Goal: Task Accomplishment & Management: Check status

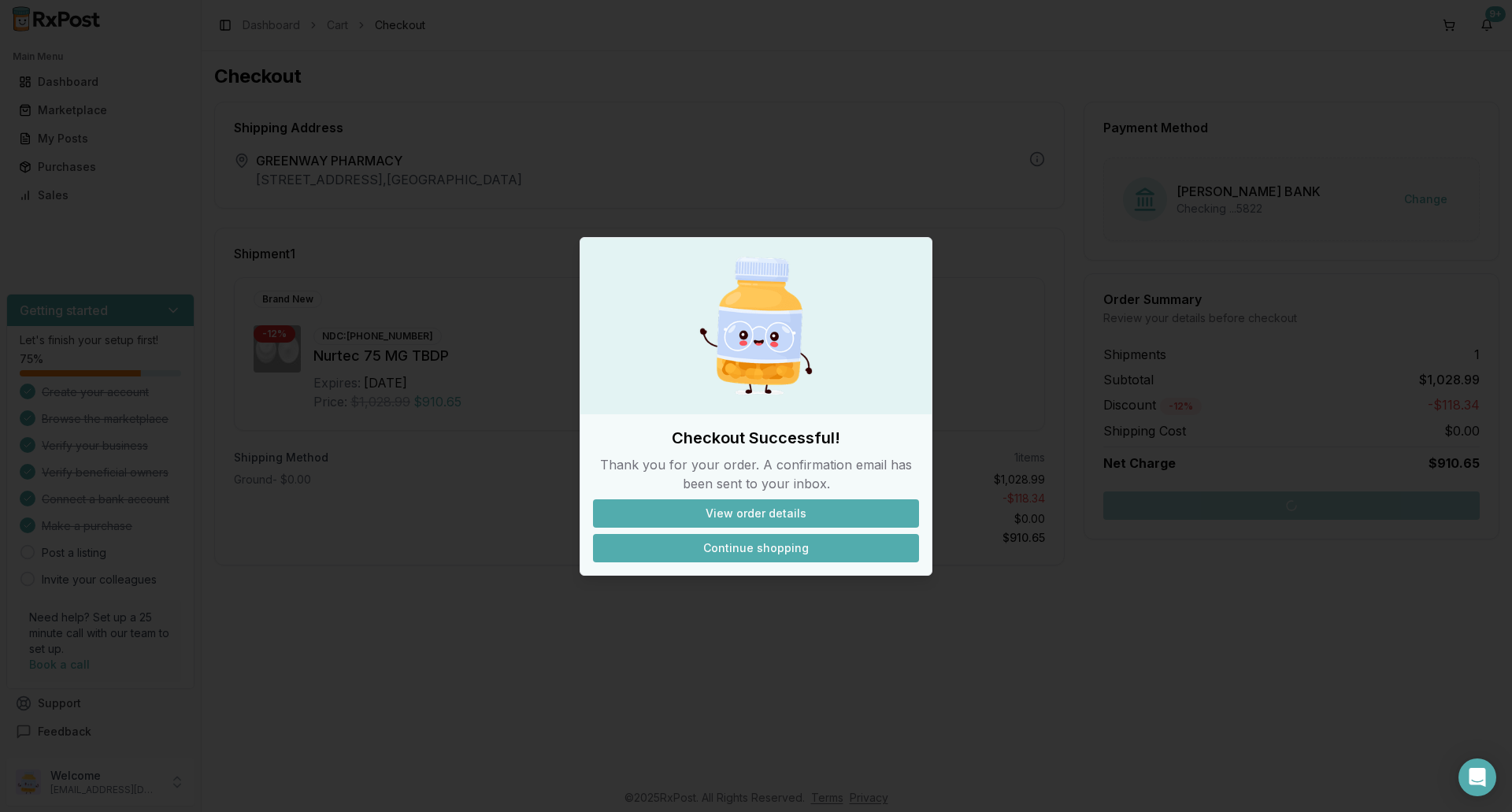
click at [708, 549] on button "Continue shopping" at bounding box center [756, 548] width 326 height 28
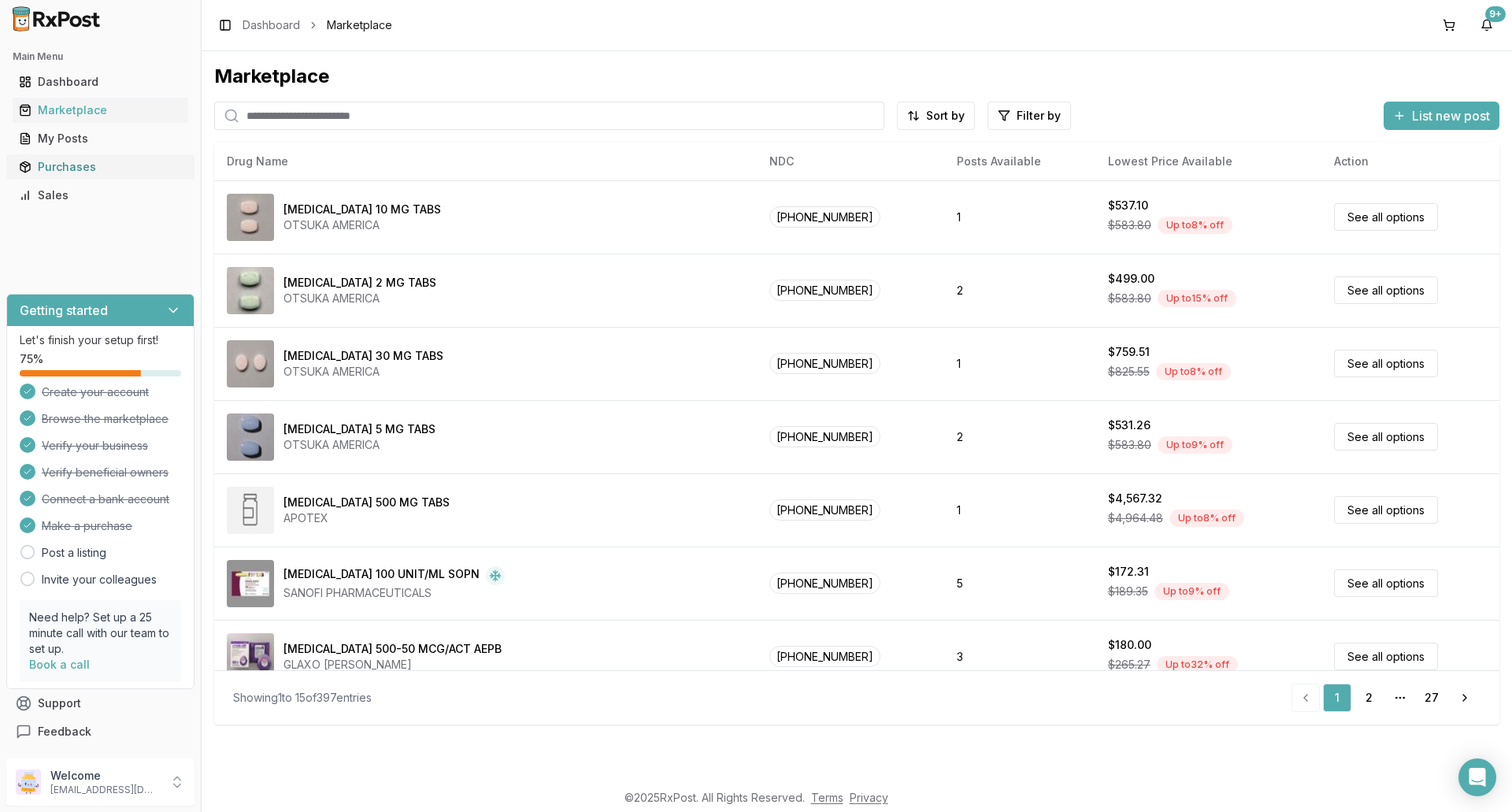
click at [108, 170] on div "Purchases" at bounding box center [100, 167] width 163 height 15
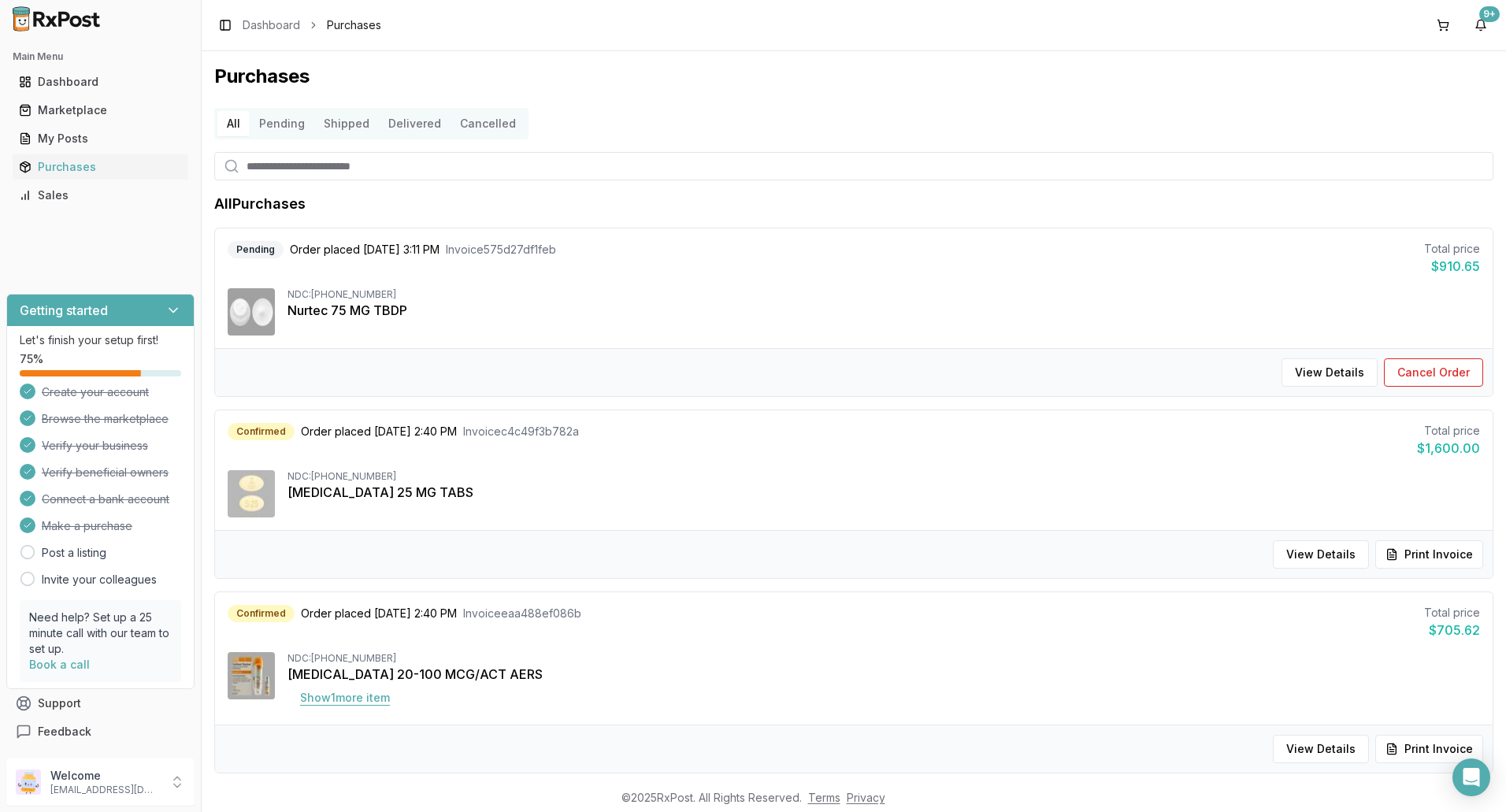
click at [325, 704] on button "Show 1 more item" at bounding box center [345, 697] width 115 height 28
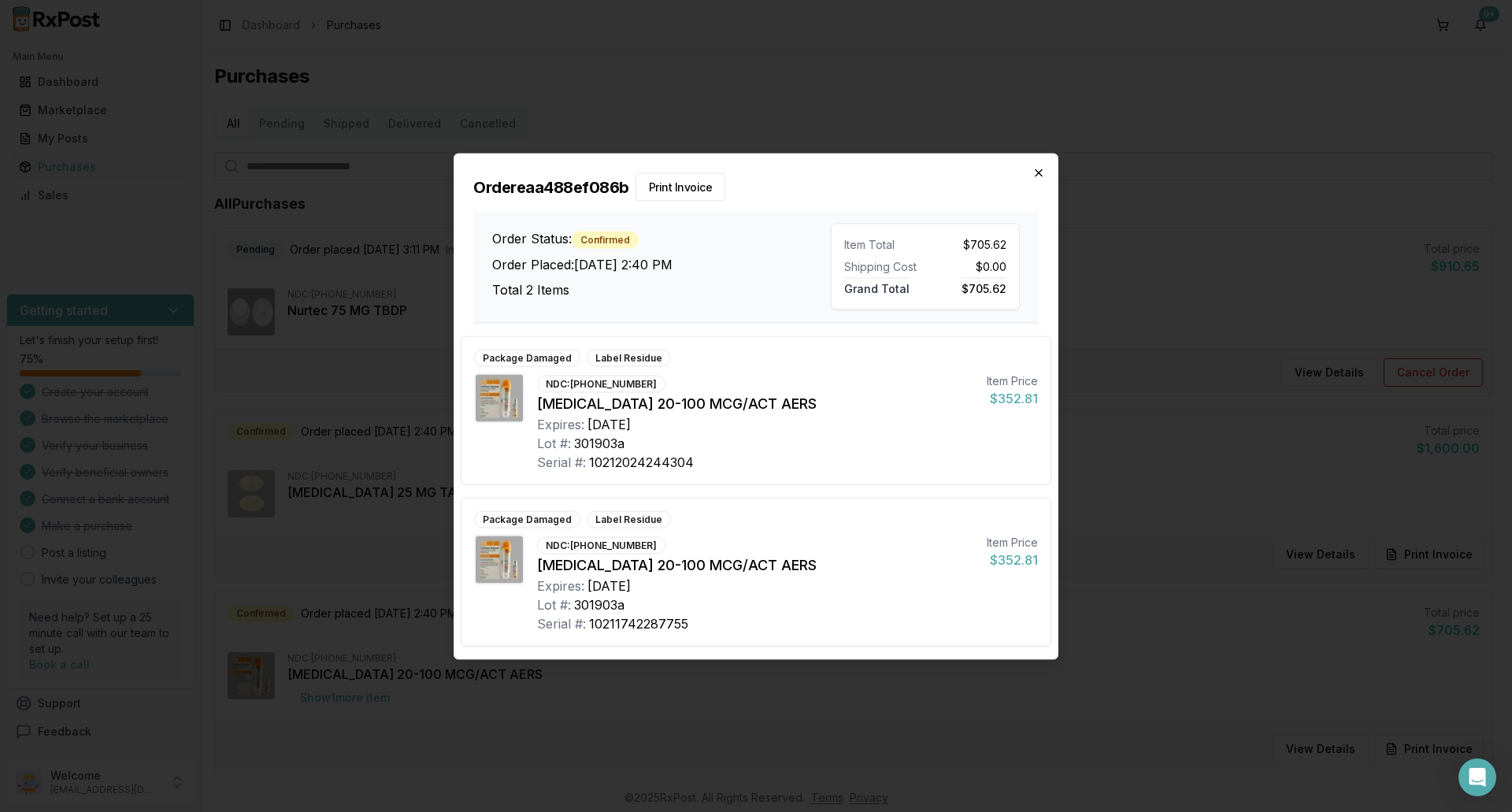
click at [1045, 174] on div "Order eaa488ef086b Print Invoice Order Status: Confirmed Order Placed: [DATE] 2…" at bounding box center [756, 238] width 603 height 170
click at [1042, 175] on icon "button" at bounding box center [1039, 172] width 13 height 13
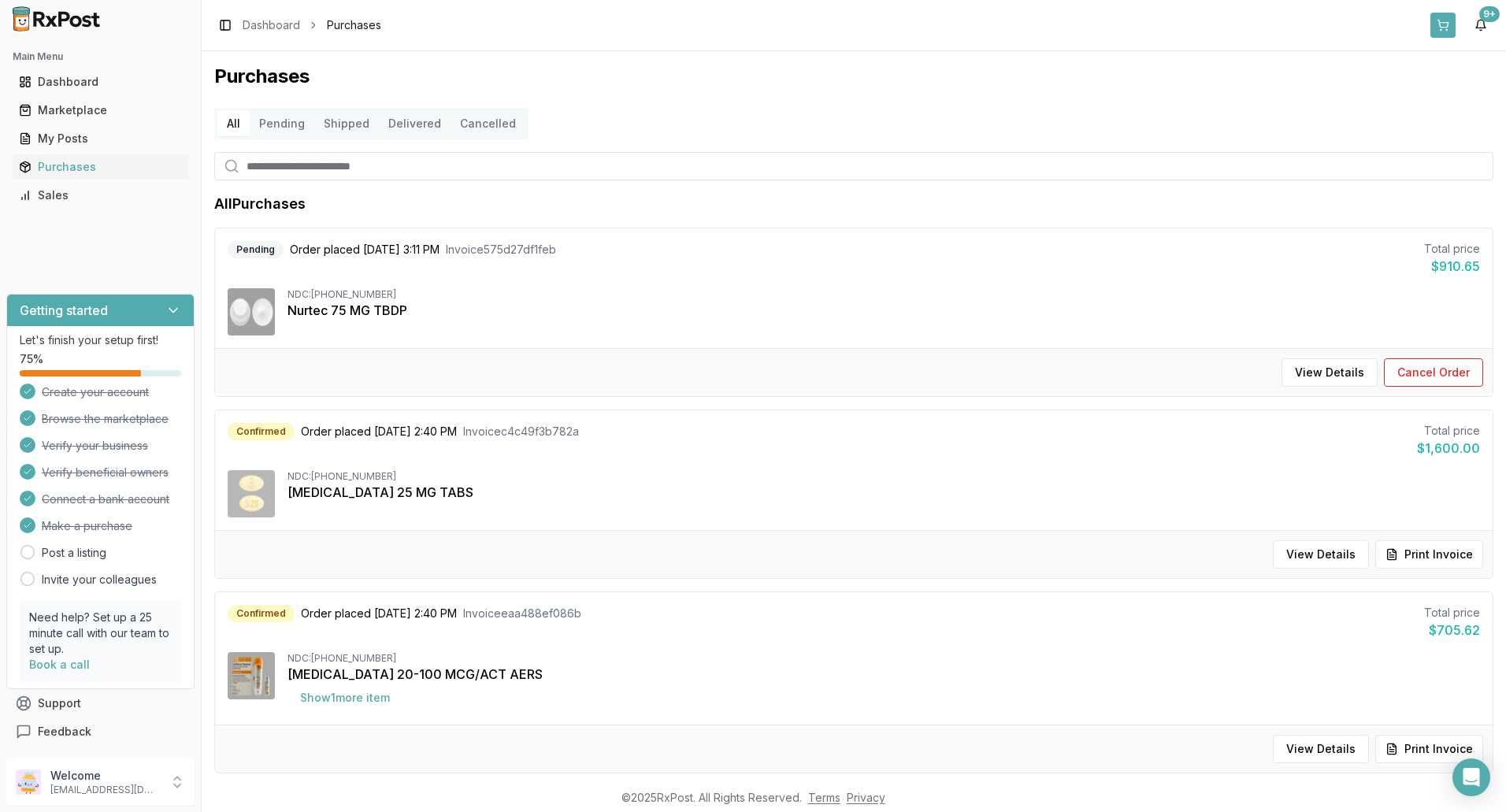
click at [1446, 24] on button at bounding box center [1443, 25] width 25 height 25
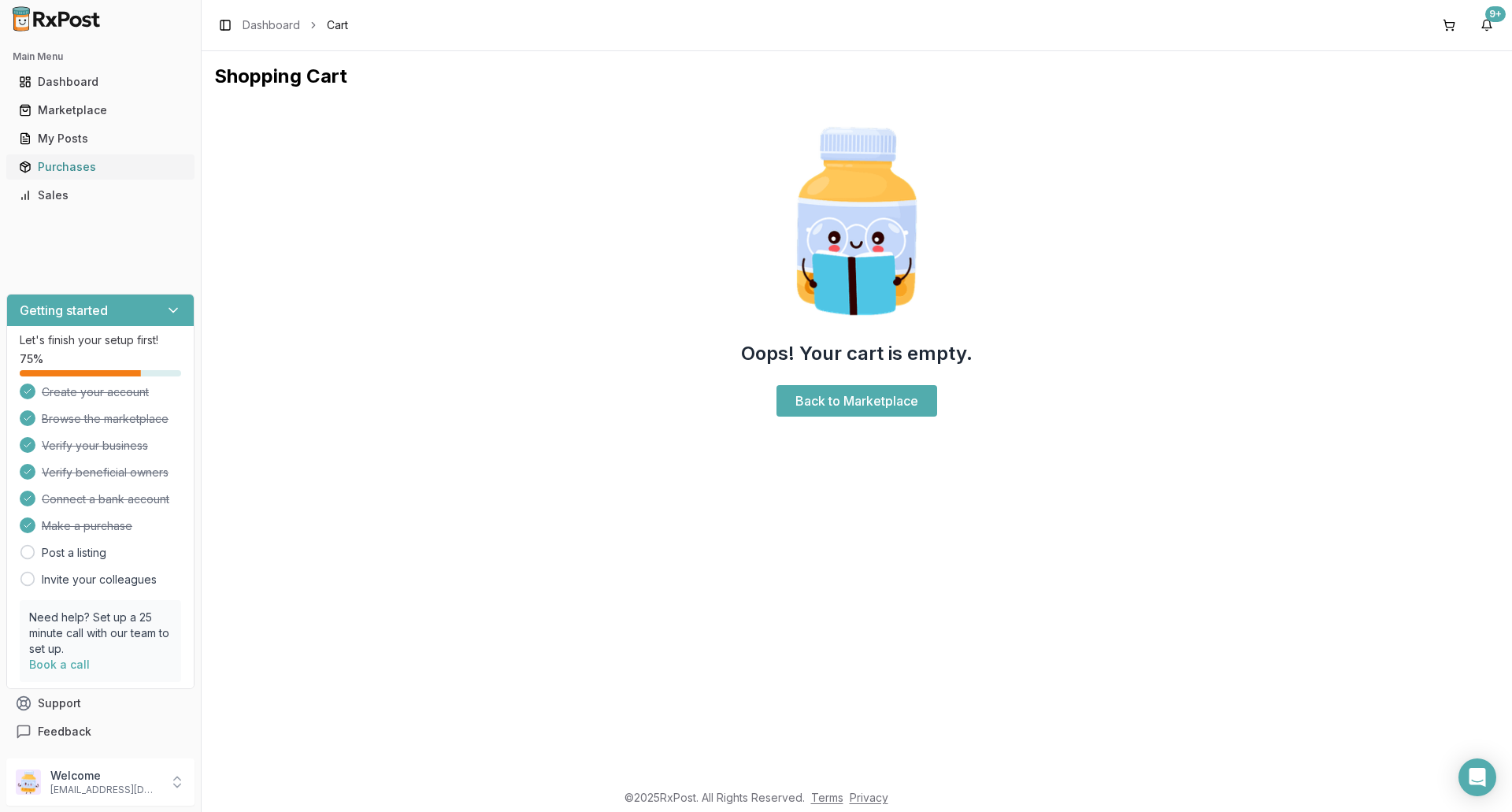
click at [78, 175] on link "Purchases" at bounding box center [101, 167] width 176 height 28
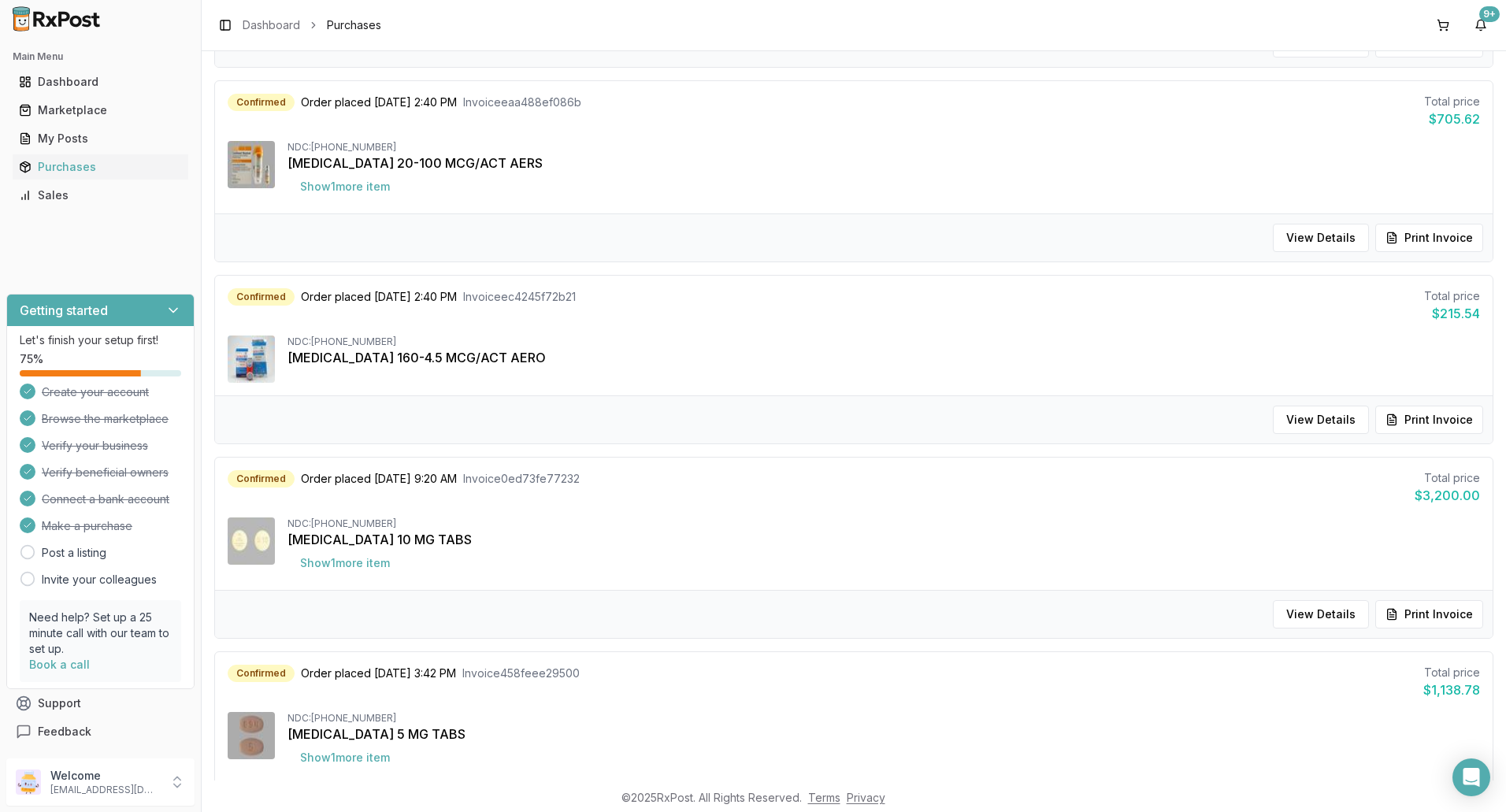
scroll to position [551, 0]
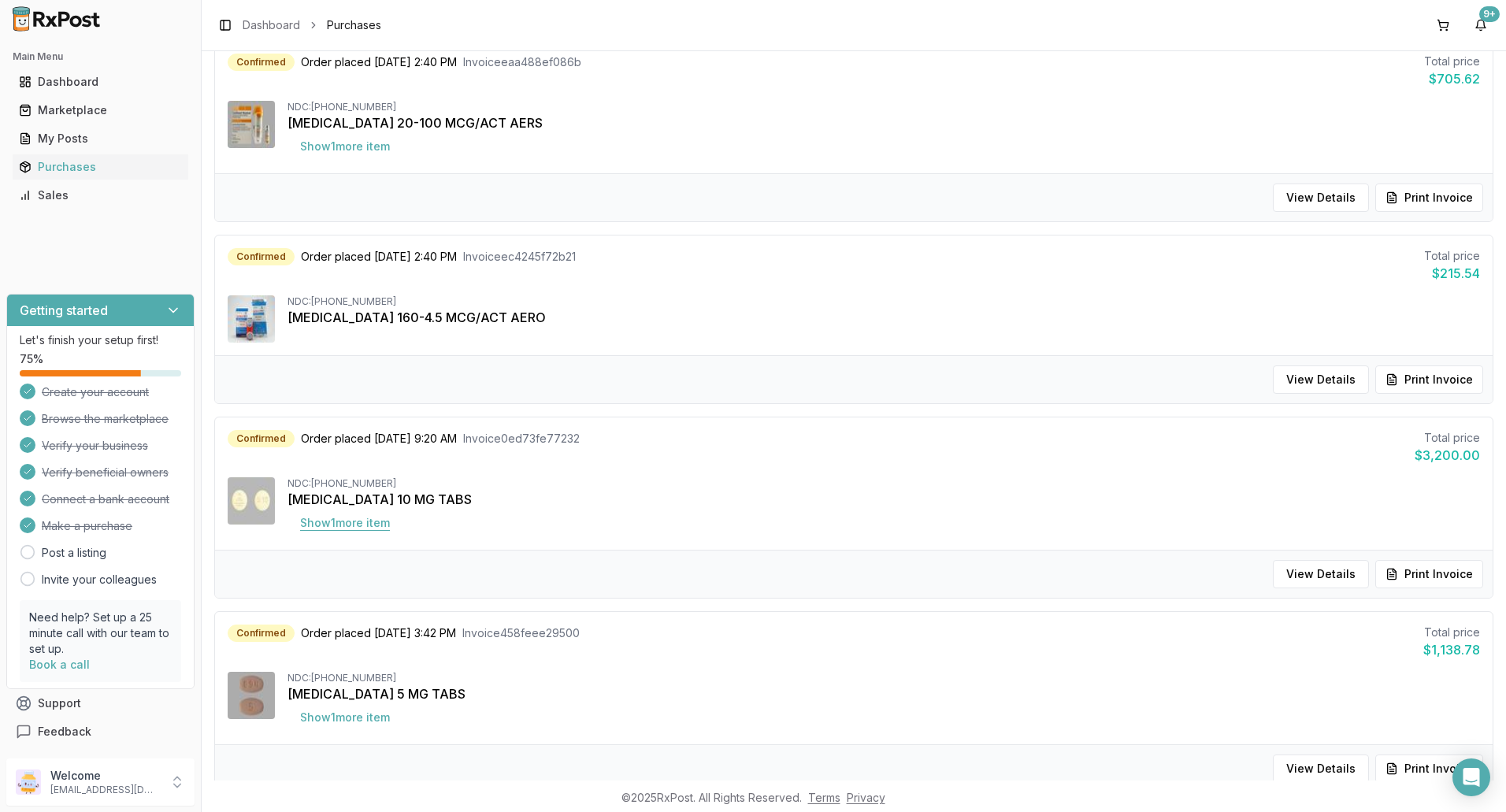
click at [343, 524] on button "Show 1 more item" at bounding box center [345, 523] width 115 height 28
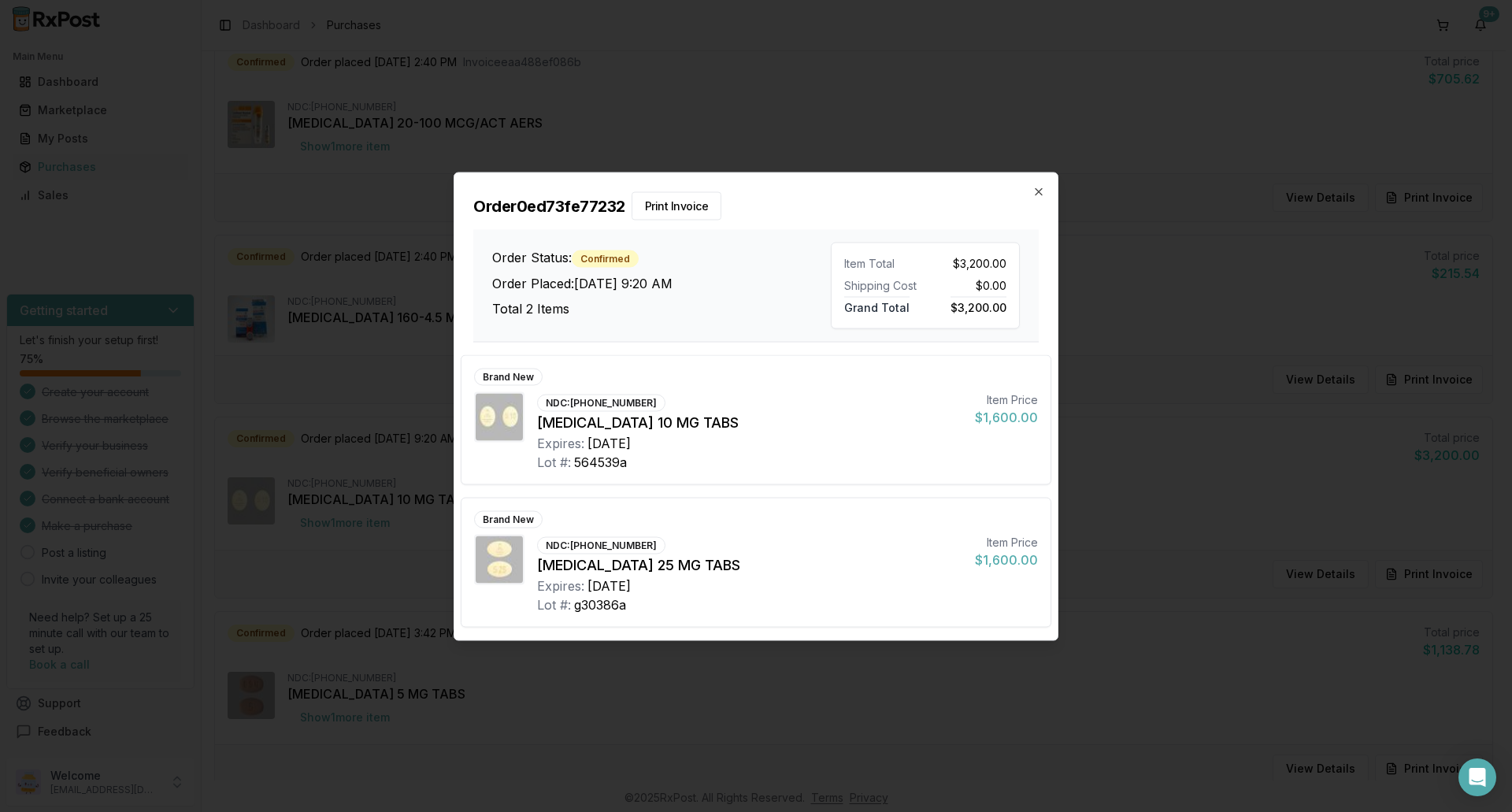
click at [1045, 191] on div "Order 0ed73fe77232 Print Invoice Order Status: Confirmed Order Placed: [DATE] 9…" at bounding box center [756, 257] width 603 height 170
click at [1039, 193] on icon "button" at bounding box center [1039, 191] width 13 height 13
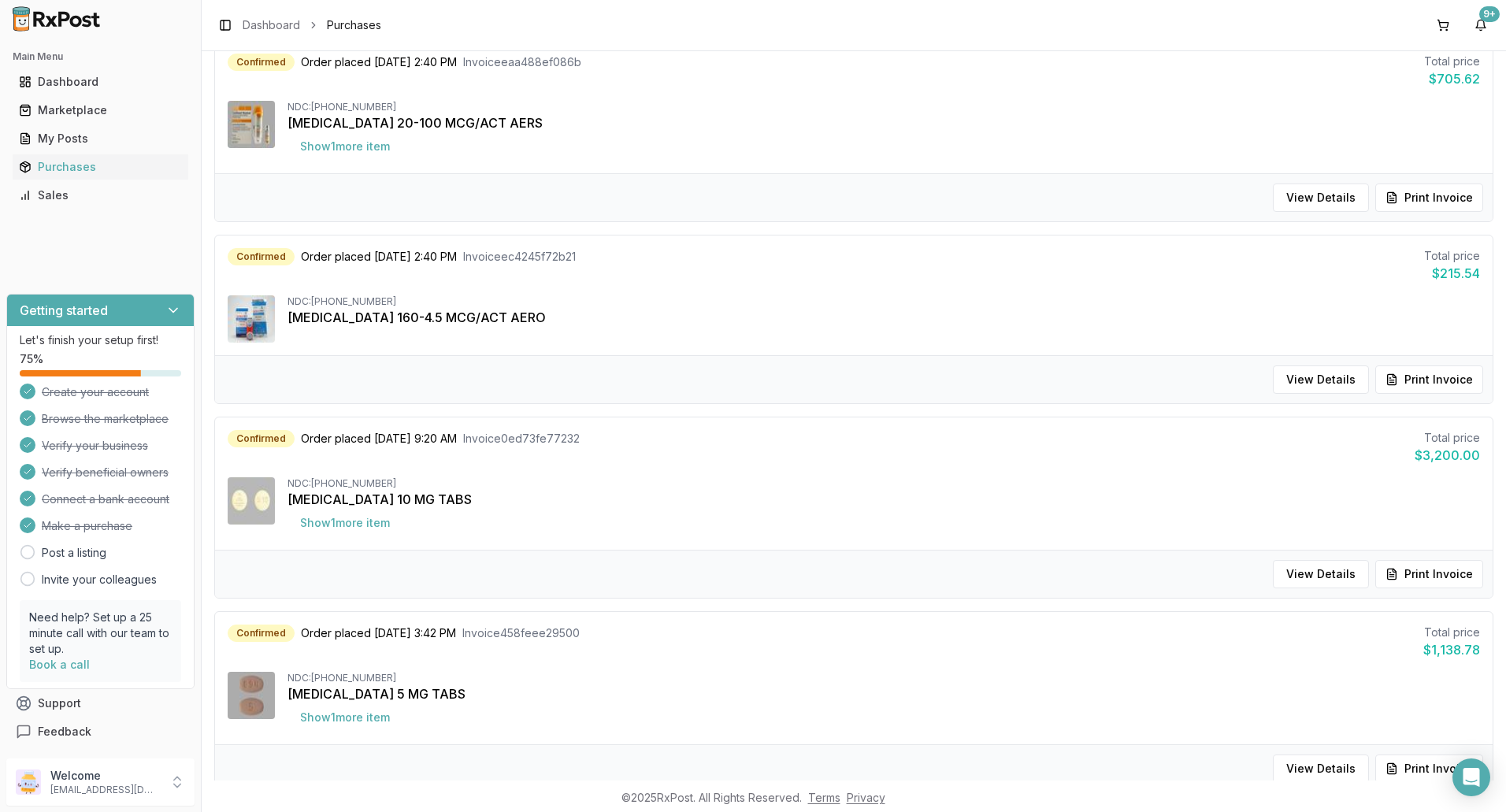
scroll to position [788, 0]
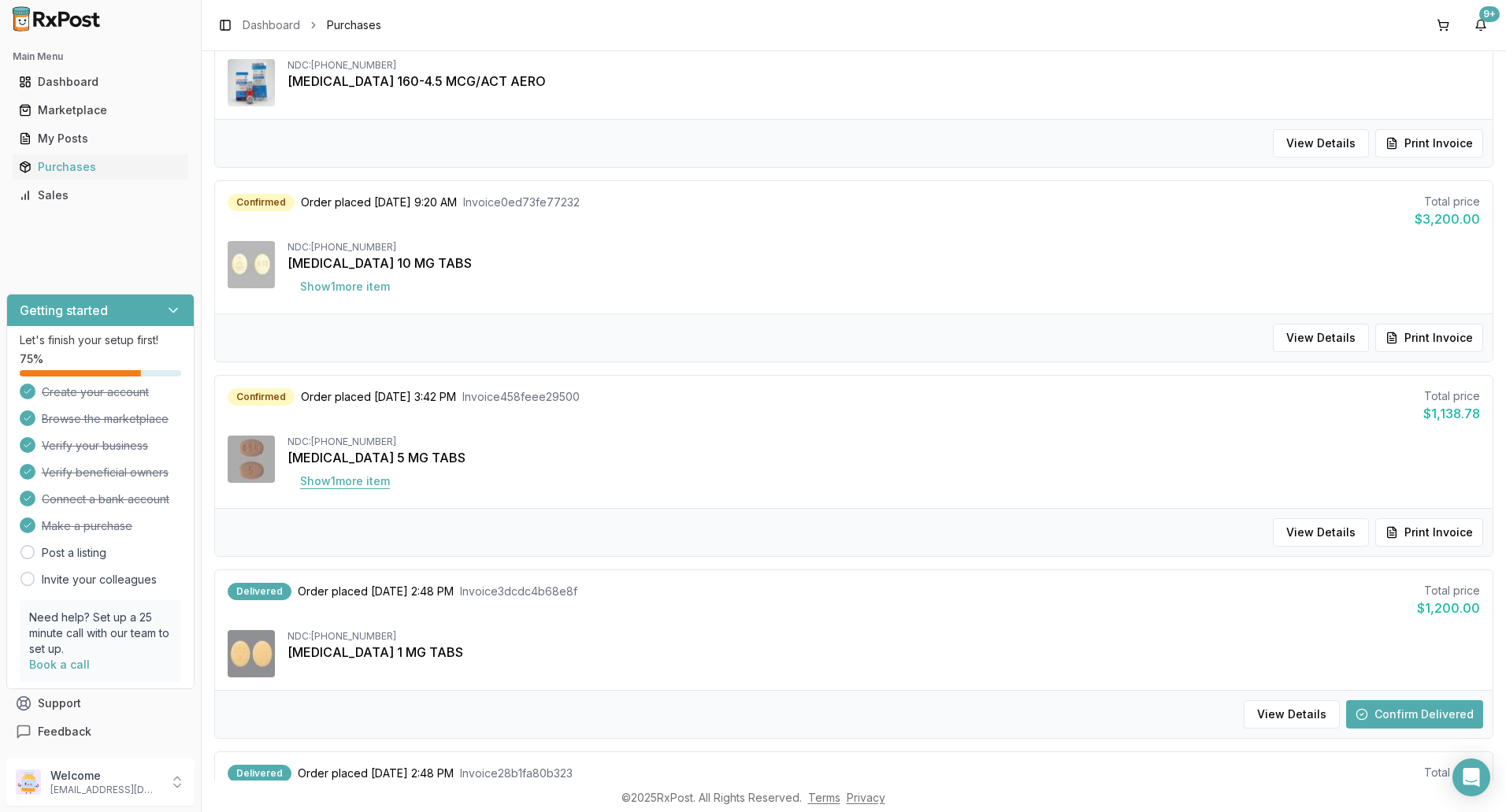
click at [361, 479] on button "Show 1 more item" at bounding box center [345, 481] width 115 height 28
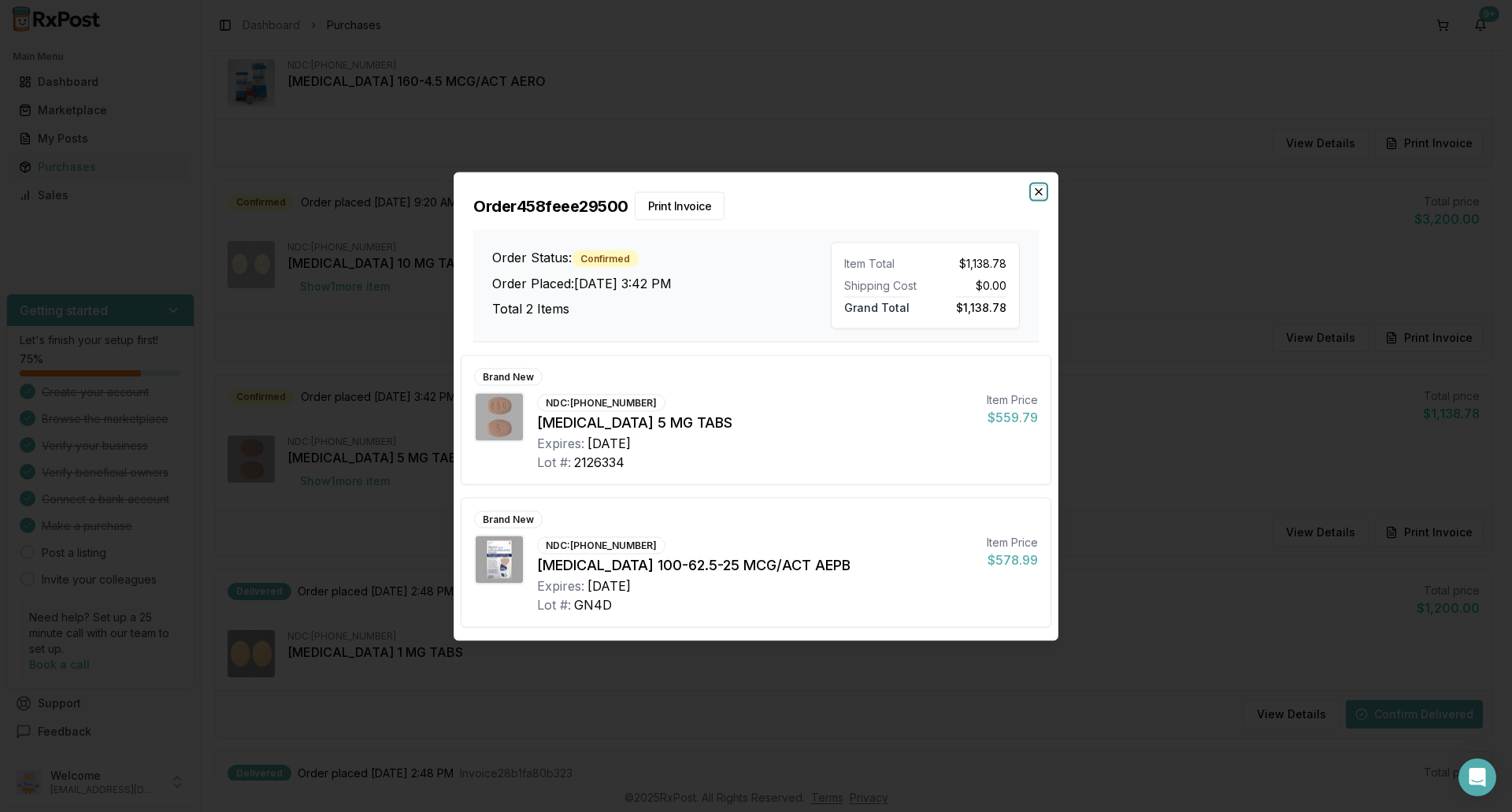
click at [1038, 195] on icon "button" at bounding box center [1039, 191] width 13 height 13
